Goal: Transaction & Acquisition: Purchase product/service

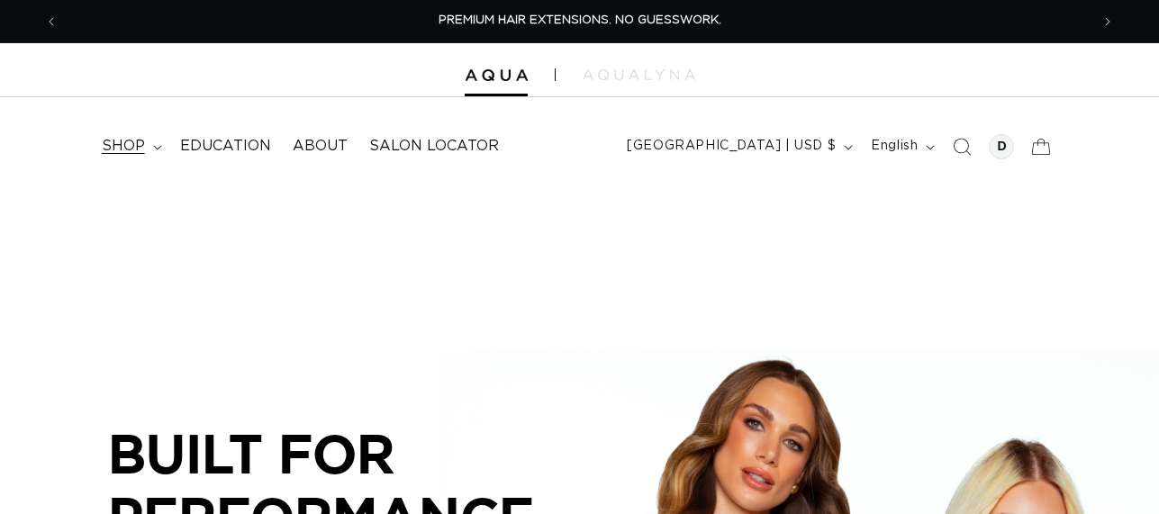
click at [112, 140] on span "shop" at bounding box center [123, 146] width 43 height 19
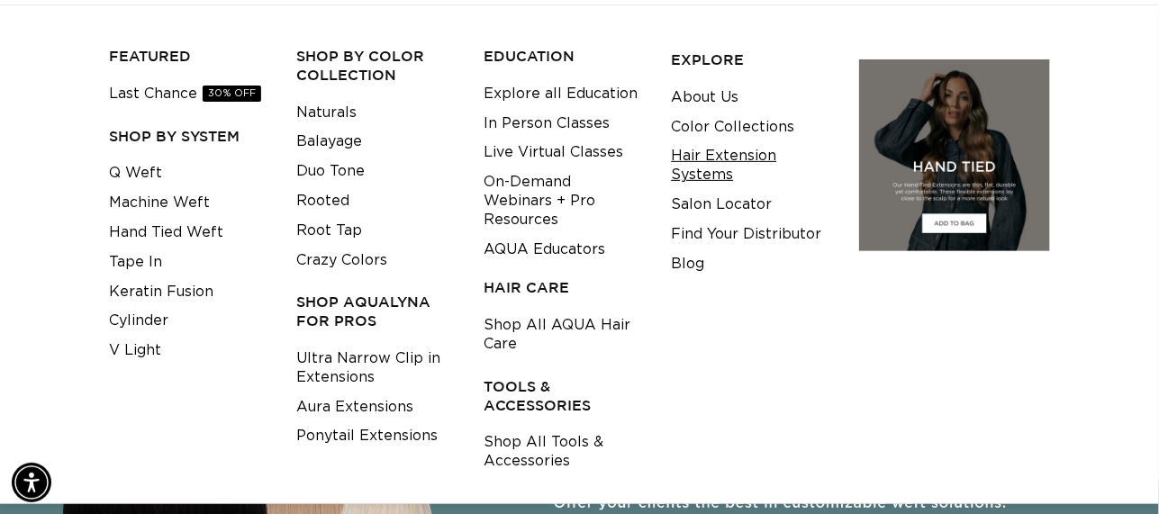
scroll to position [0, 2062]
click at [528, 428] on link "Shop All Tools & Accessories" at bounding box center [562, 452] width 159 height 49
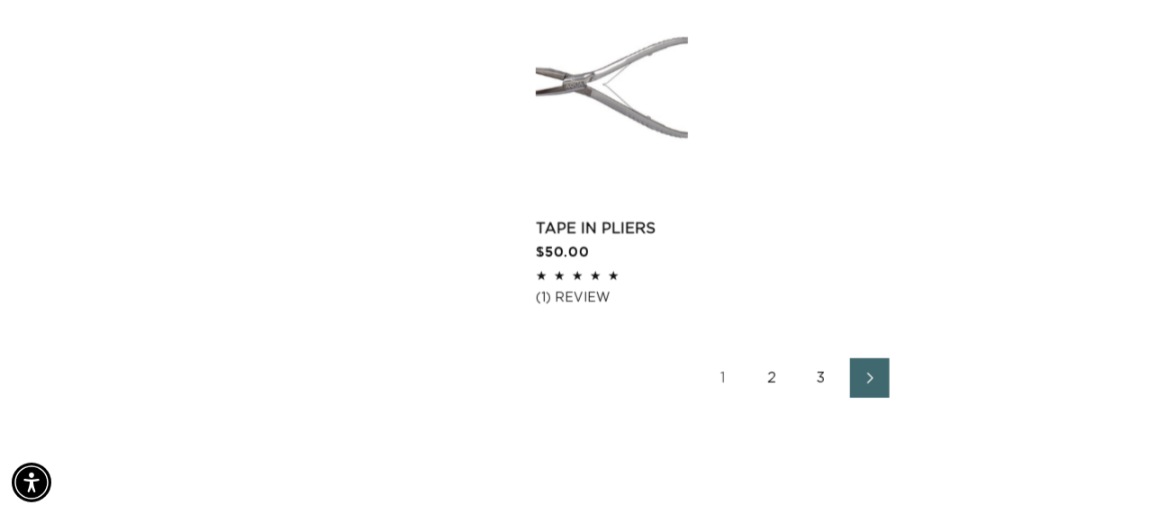
scroll to position [2701, 0]
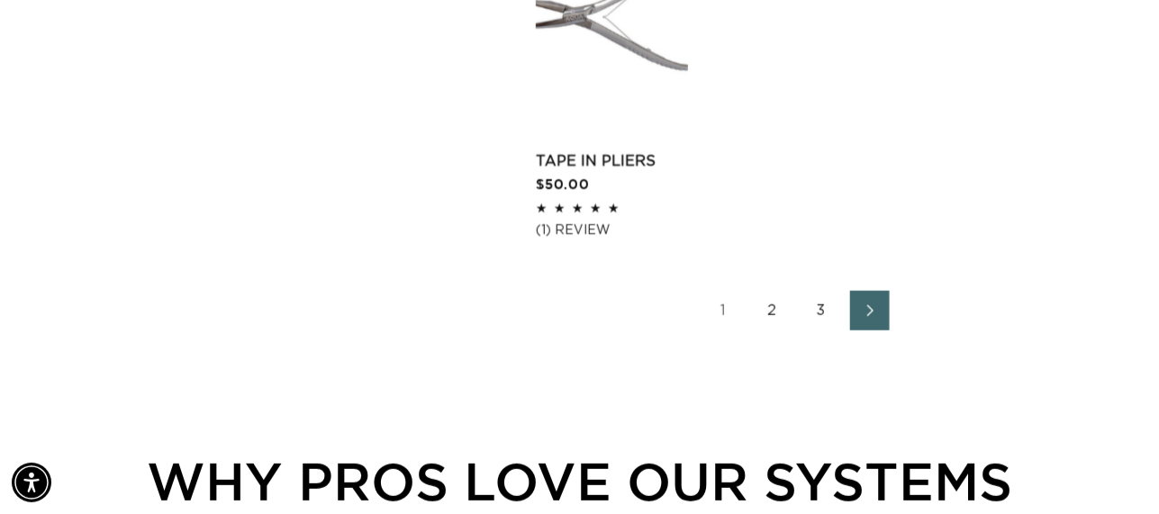
click at [866, 311] on icon "Next page" at bounding box center [870, 310] width 23 height 13
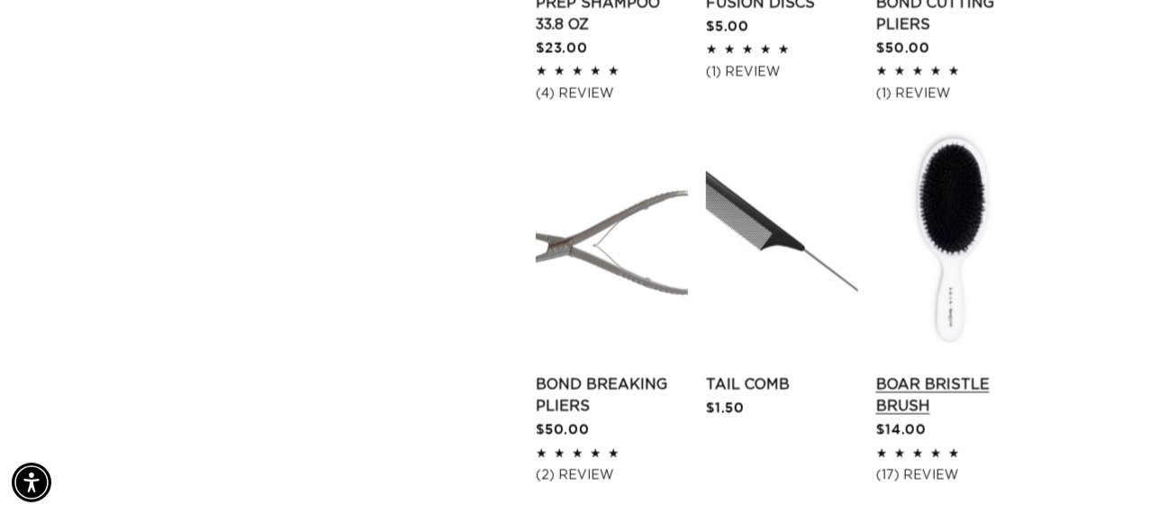
scroll to position [0, 1031]
click at [956, 417] on link "Boar Bristle Brush" at bounding box center [952, 395] width 152 height 43
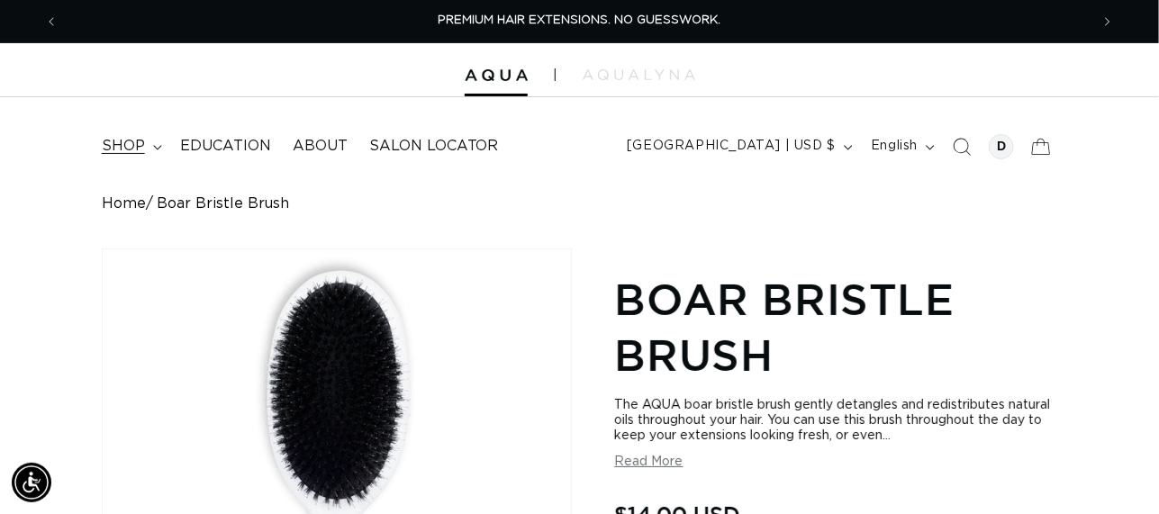
click at [123, 152] on span "shop" at bounding box center [123, 146] width 43 height 19
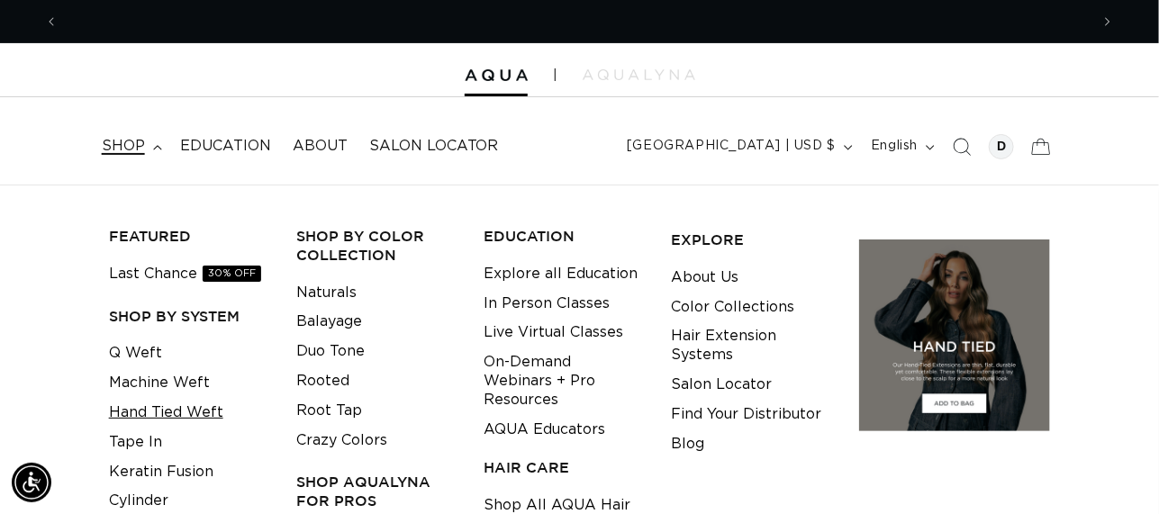
click at [206, 416] on link "Hand Tied Weft" at bounding box center [166, 413] width 114 height 30
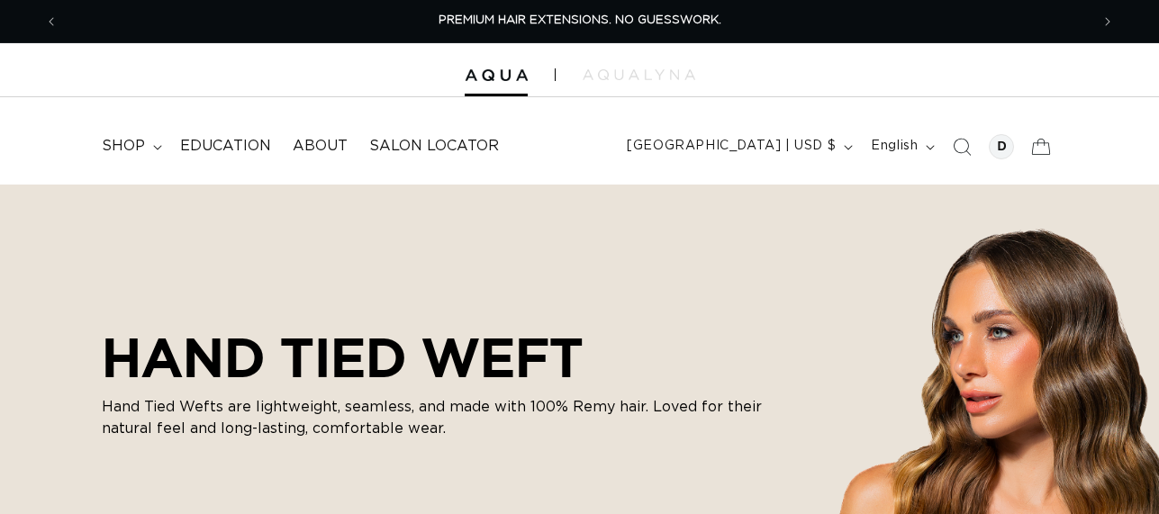
click at [128, 148] on span "shop" at bounding box center [123, 146] width 43 height 19
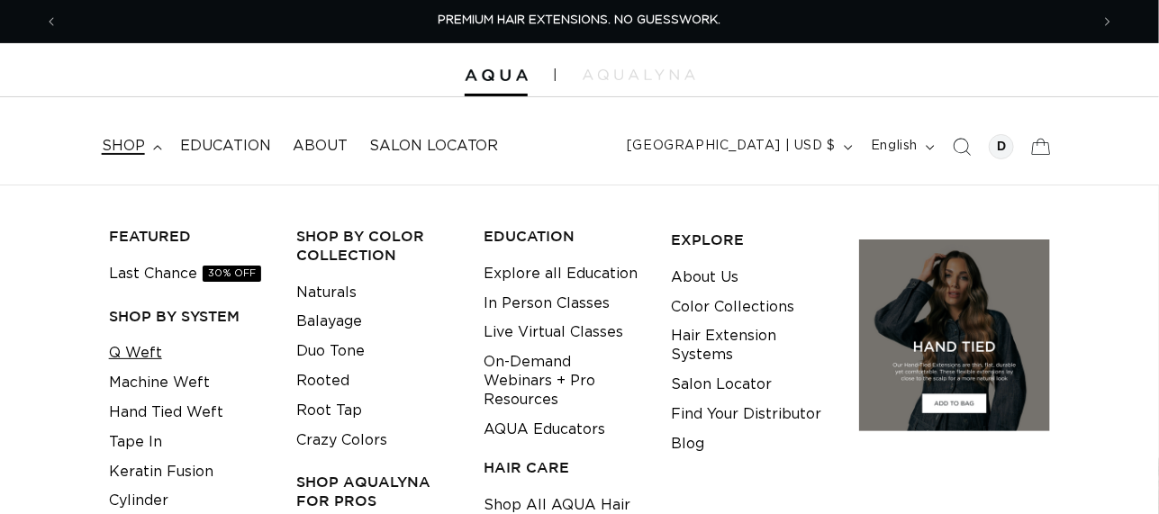
click at [156, 346] on link "Q Weft" at bounding box center [135, 354] width 53 height 30
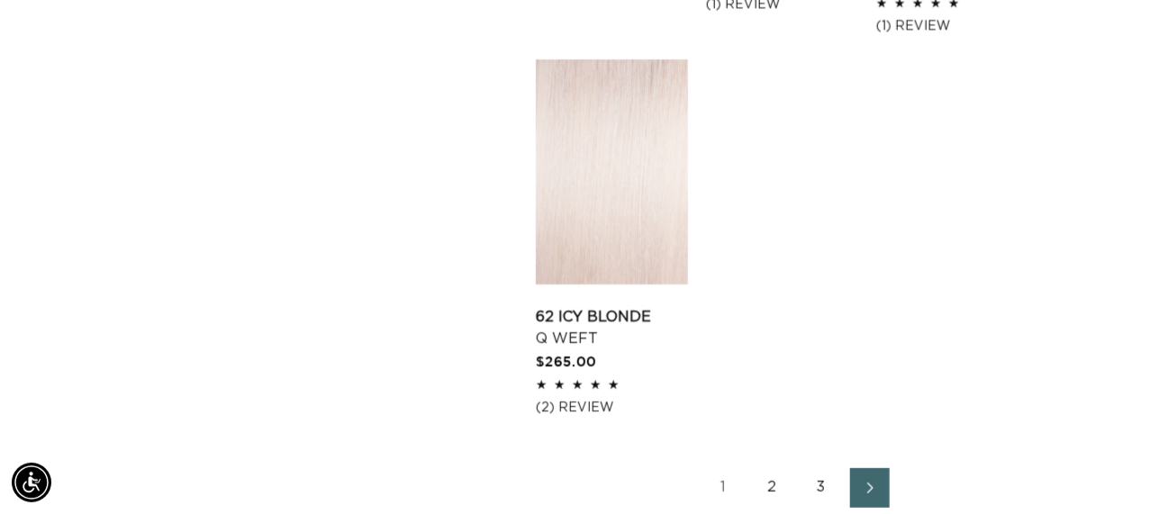
click at [772, 468] on link "2" at bounding box center [773, 488] width 40 height 40
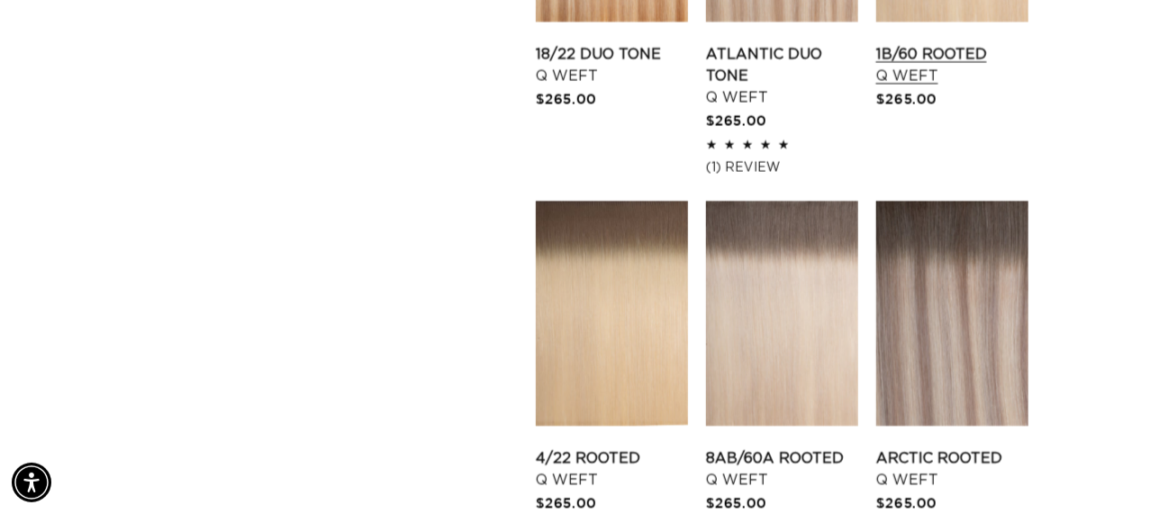
scroll to position [1710, 0]
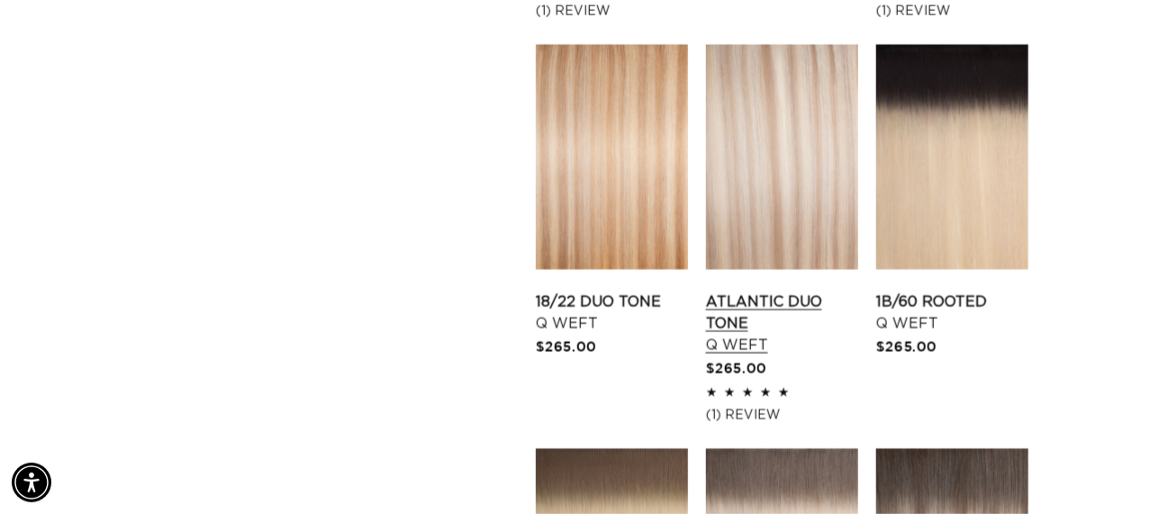
click at [796, 291] on link "Atlantic Duo Tone Q Weft" at bounding box center [782, 323] width 152 height 65
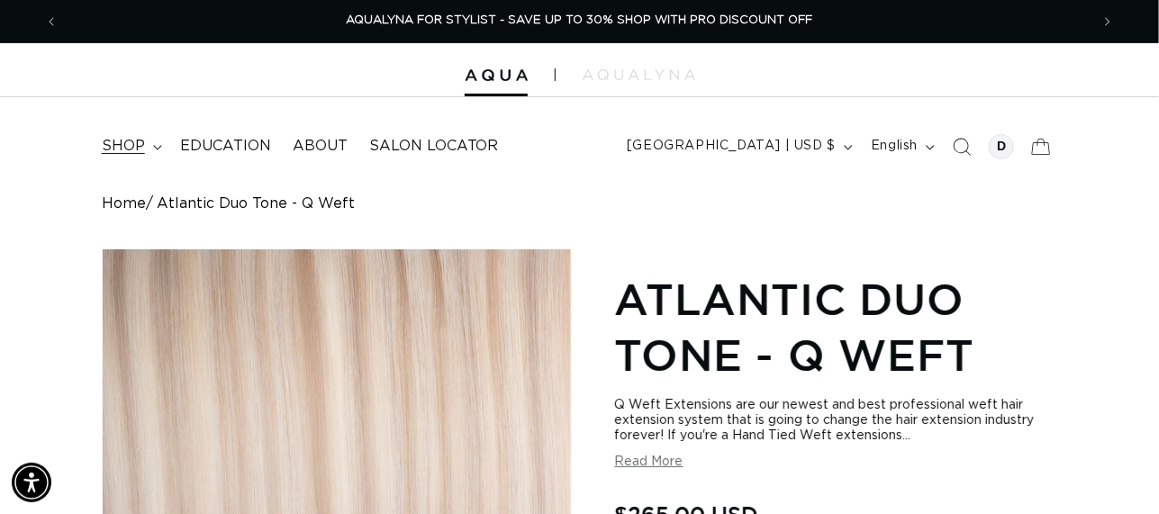
click at [134, 144] on span "shop" at bounding box center [123, 146] width 43 height 19
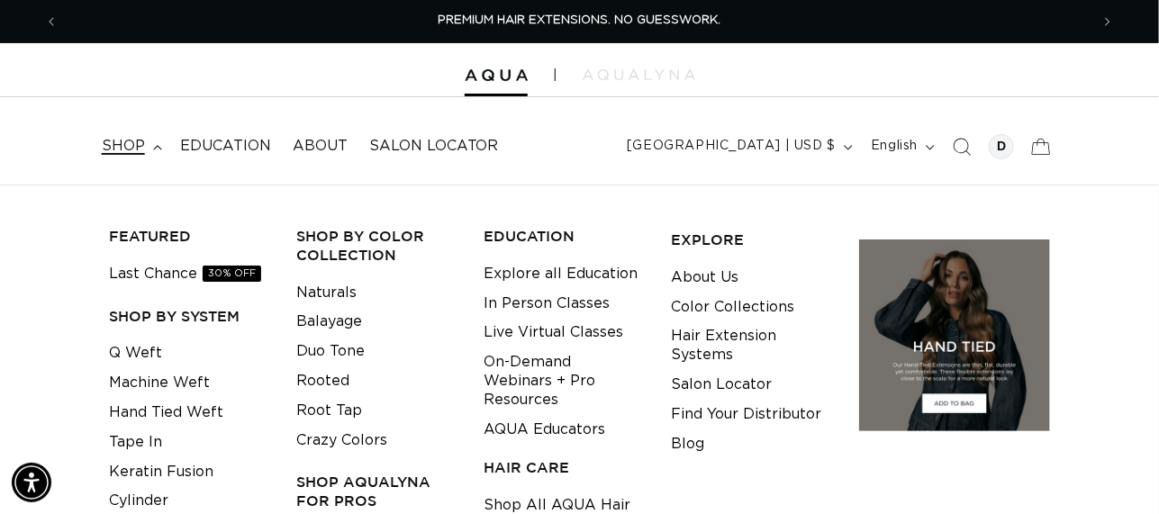
scroll to position [89, 0]
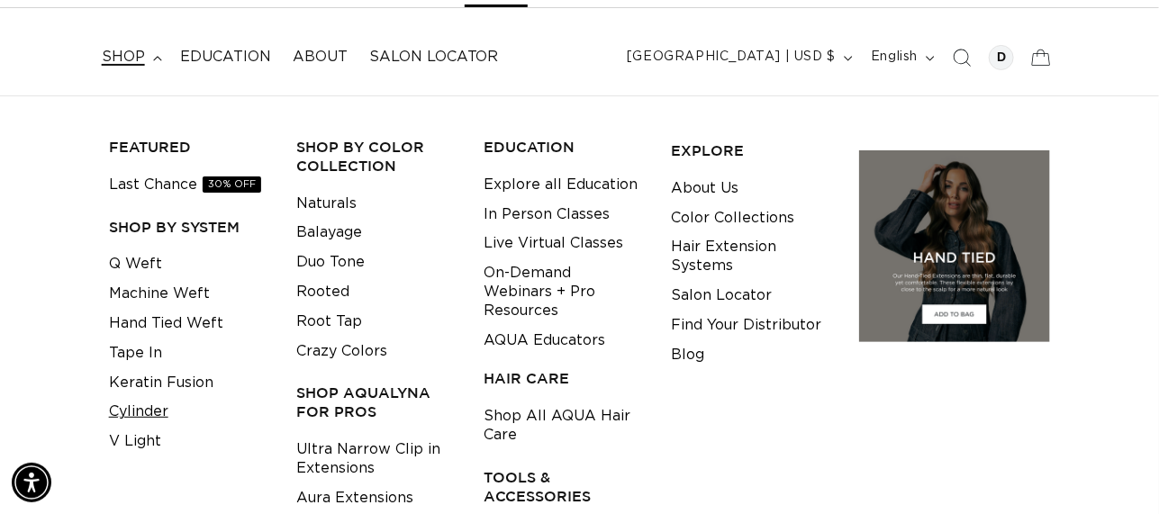
click at [157, 410] on link "Cylinder" at bounding box center [138, 412] width 59 height 30
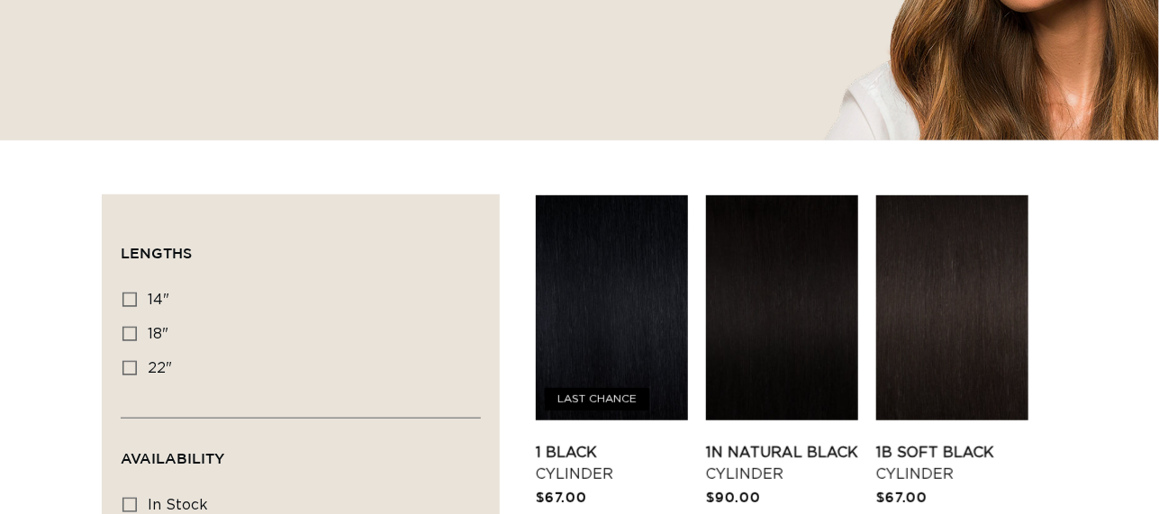
scroll to position [629, 0]
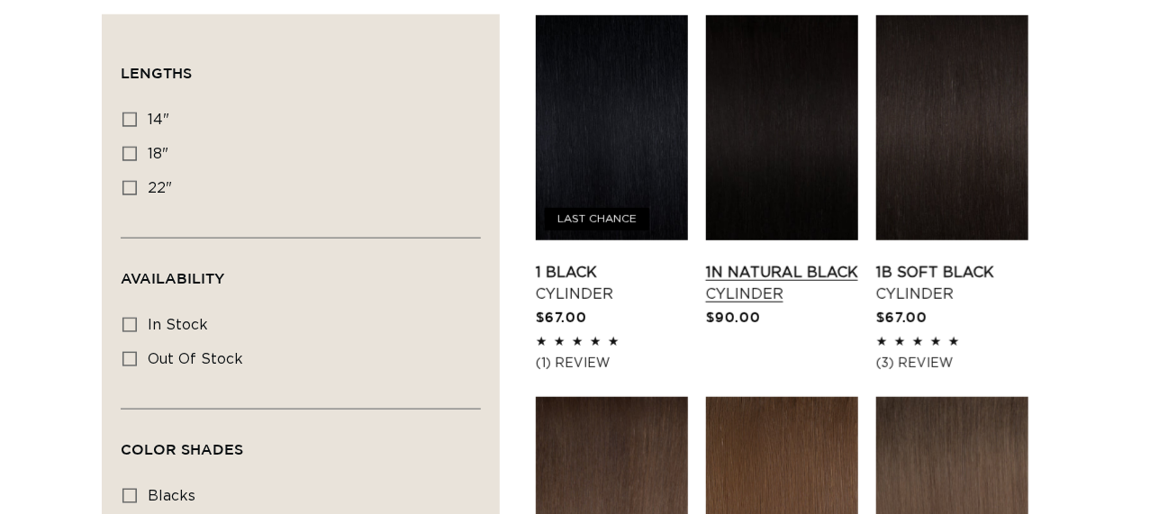
click at [763, 262] on link "1N Natural Black Cylinder" at bounding box center [782, 283] width 152 height 43
click at [136, 115] on icon at bounding box center [129, 120] width 14 height 14
click at [136, 115] on input "14" 14" (20 products)" at bounding box center [129, 120] width 14 height 14
checkbox input "true"
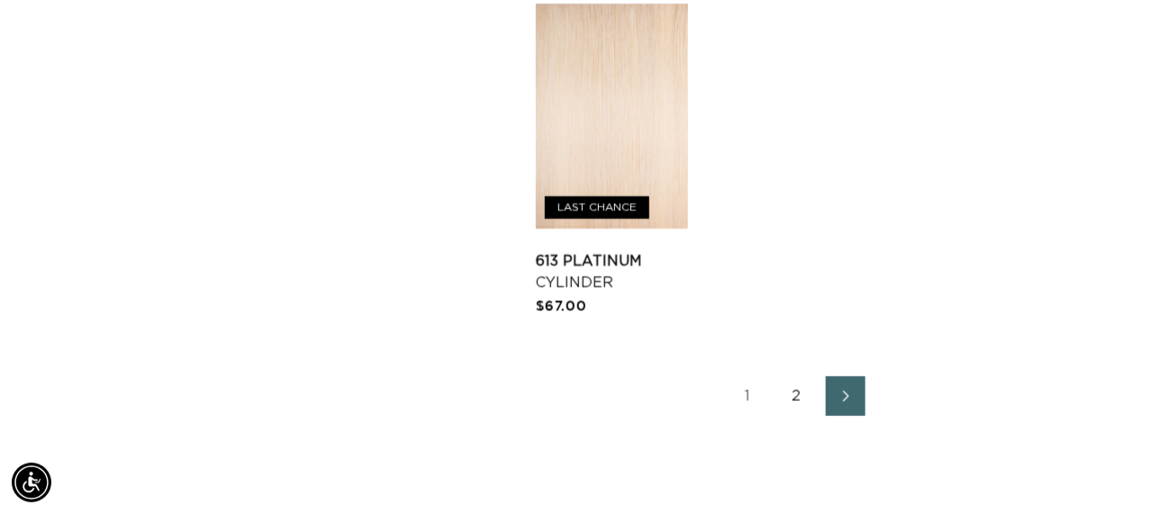
scroll to position [2610, 0]
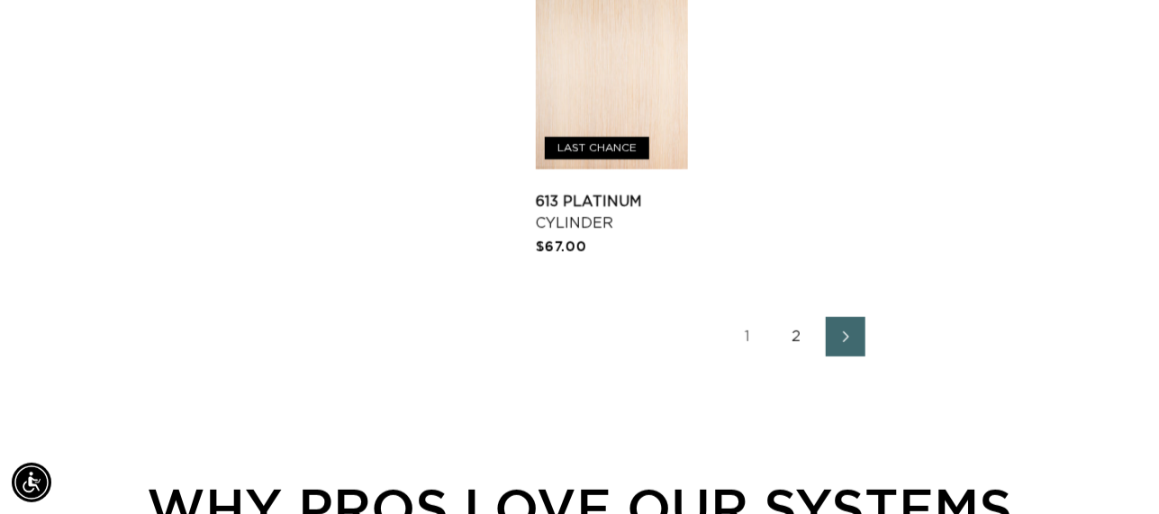
click at [801, 335] on link "2" at bounding box center [797, 337] width 40 height 40
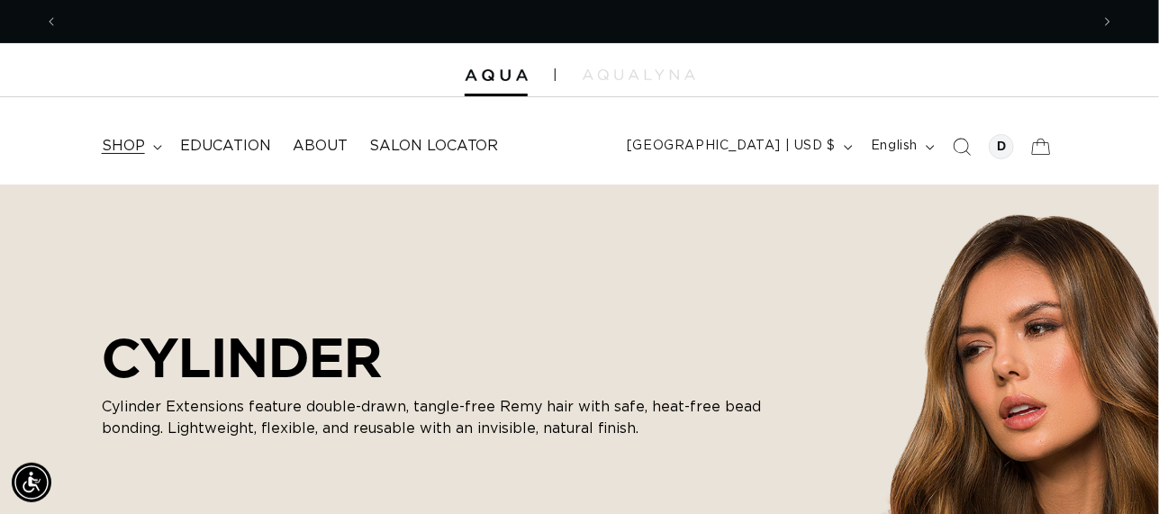
scroll to position [0, 1031]
click at [119, 147] on span "shop" at bounding box center [123, 146] width 43 height 19
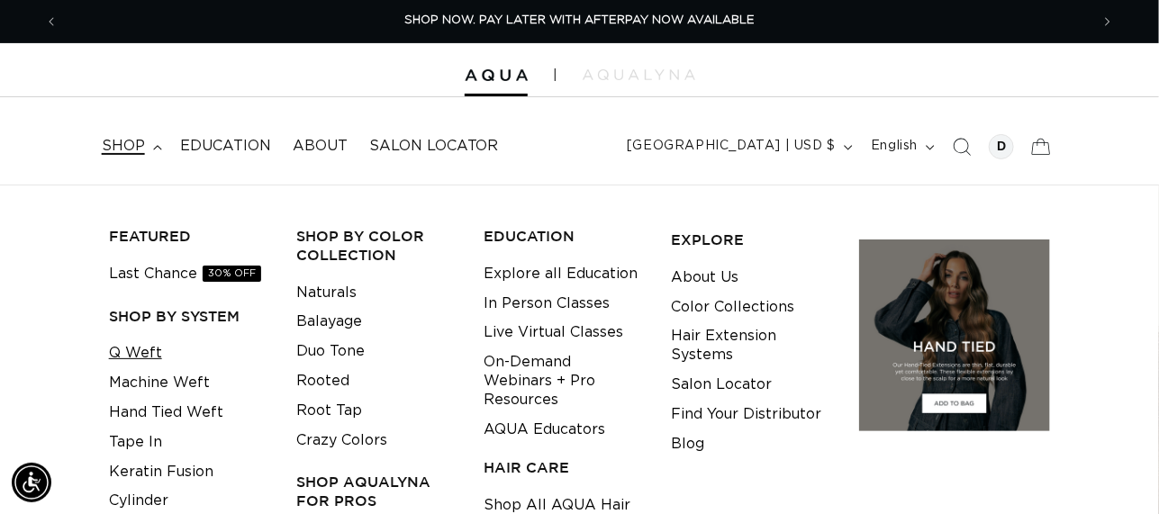
click at [148, 353] on link "Q Weft" at bounding box center [135, 354] width 53 height 30
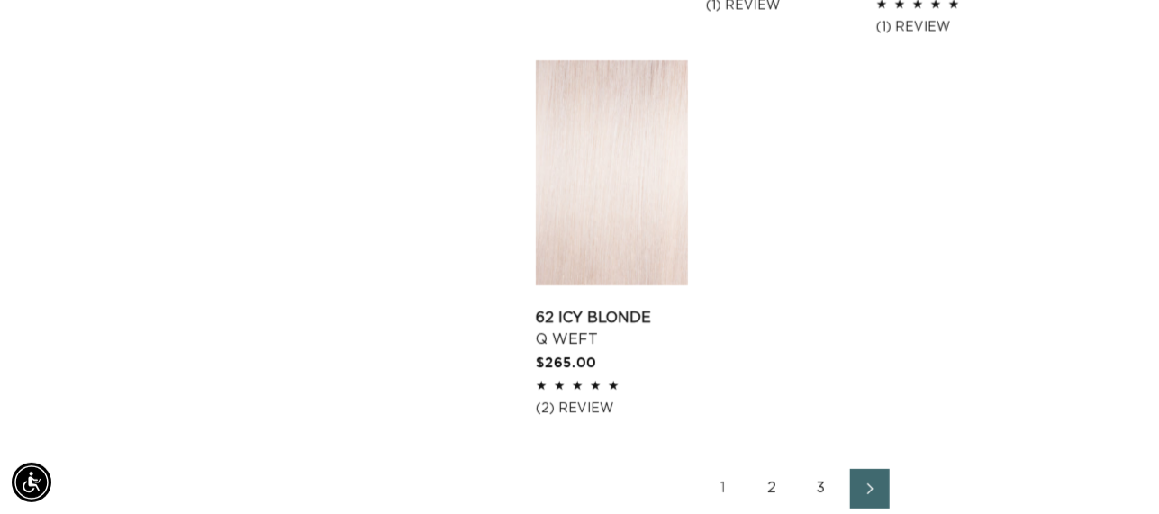
scroll to position [0, 2062]
click at [771, 470] on link "2" at bounding box center [773, 488] width 40 height 40
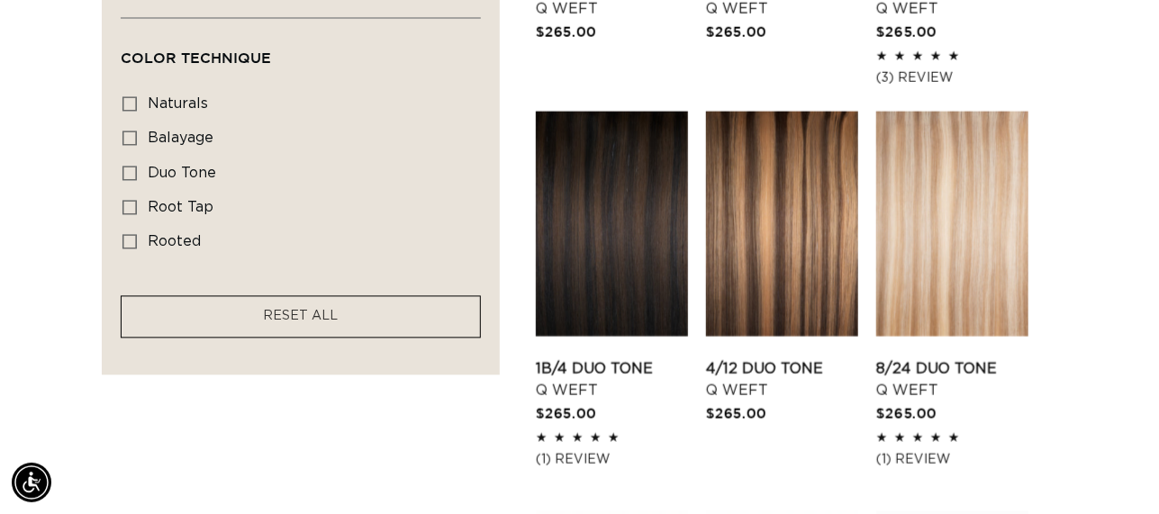
scroll to position [1621, 0]
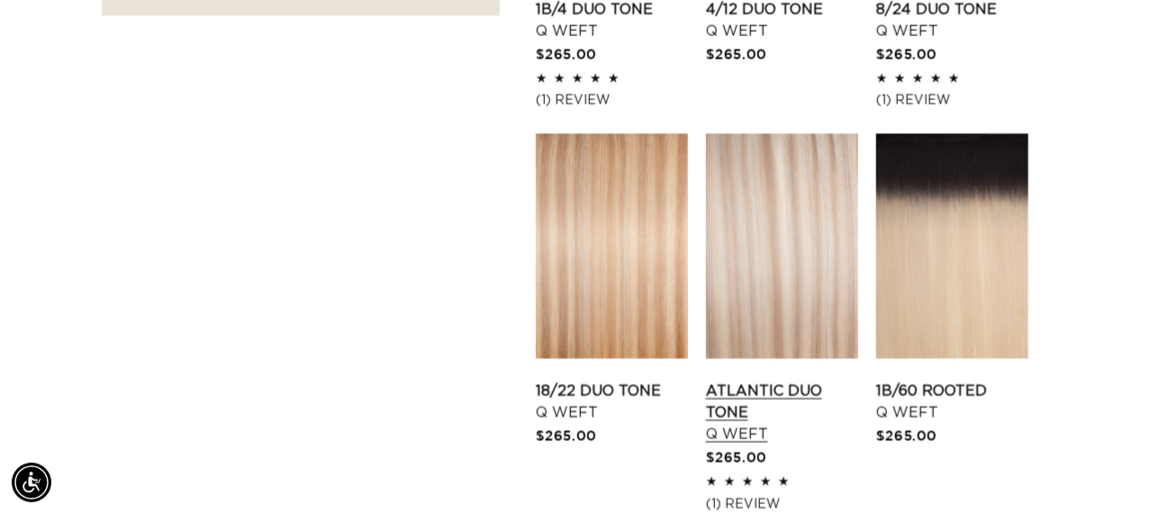
click at [786, 380] on link "Atlantic Duo Tone Q Weft" at bounding box center [782, 412] width 152 height 65
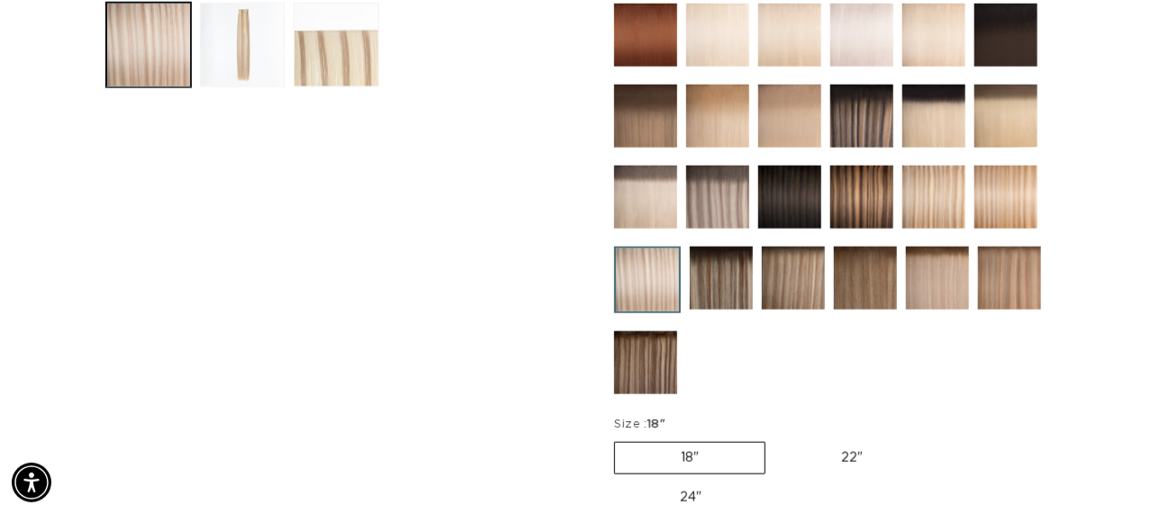
scroll to position [0, 2062]
click at [717, 450] on label "18" Variant sold out or unavailable" at bounding box center [689, 458] width 151 height 32
click at [619, 439] on input "18" Variant sold out or unavailable" at bounding box center [619, 438] width 1 height 1
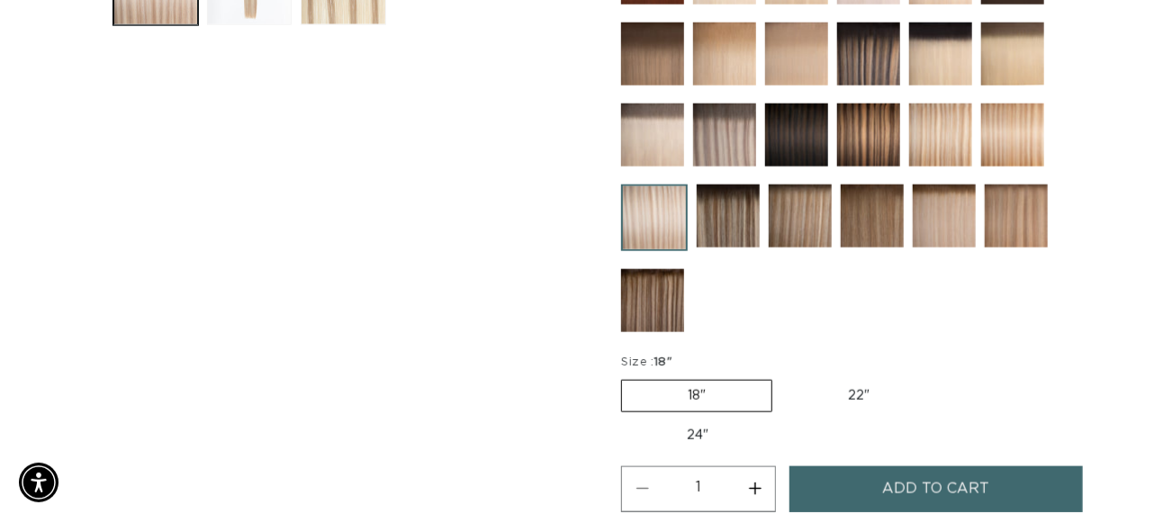
scroll to position [809, 0]
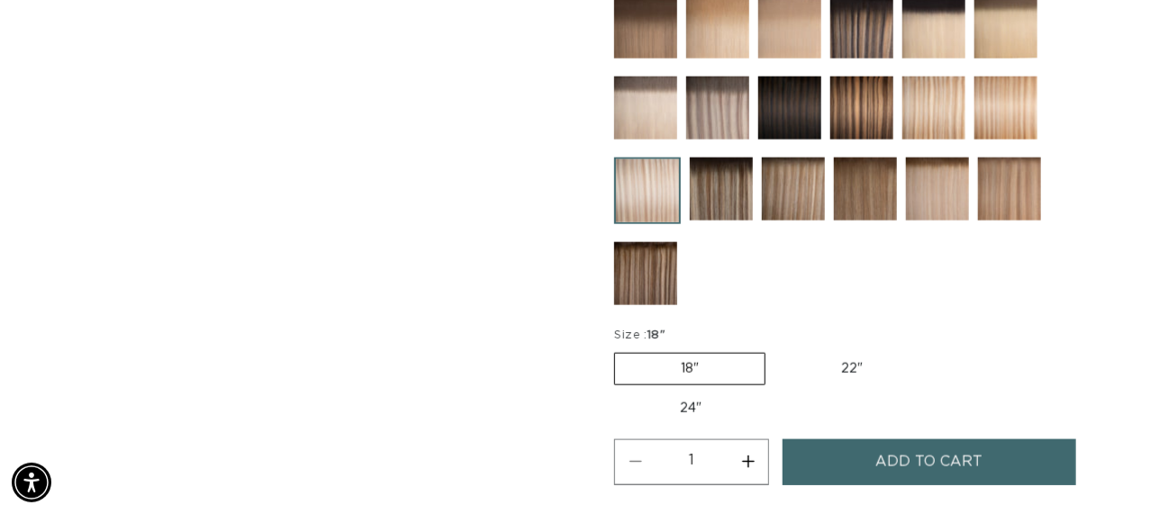
click at [846, 467] on button "Add to cart" at bounding box center [928, 462] width 293 height 46
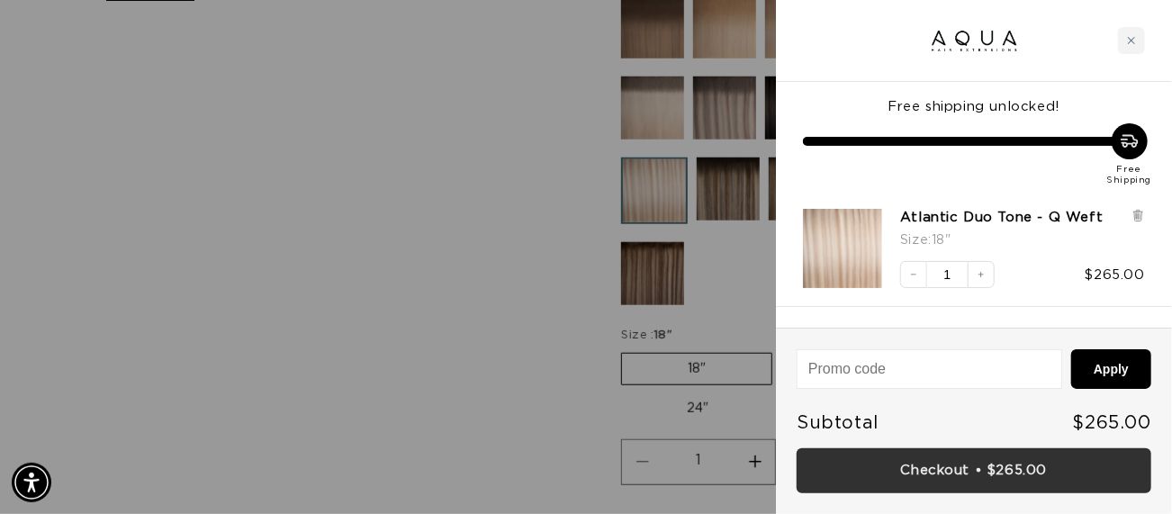
scroll to position [0, 2089]
click at [1021, 467] on link "Checkout • $265.00" at bounding box center [974, 471] width 355 height 46
